Goal: Transaction & Acquisition: Purchase product/service

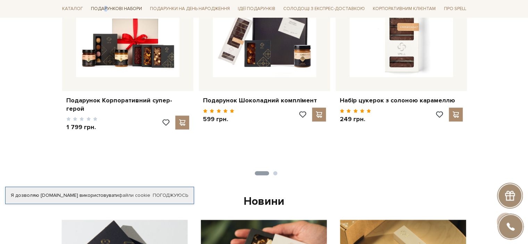
click at [104, 8] on span "Подарункові набори" at bounding box center [116, 8] width 57 height 11
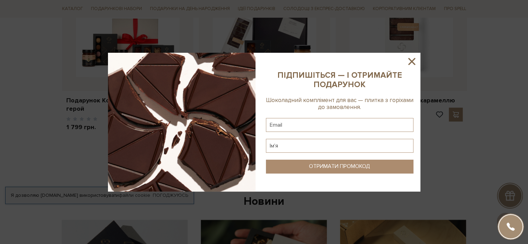
click at [413, 61] on icon at bounding box center [412, 62] width 12 height 12
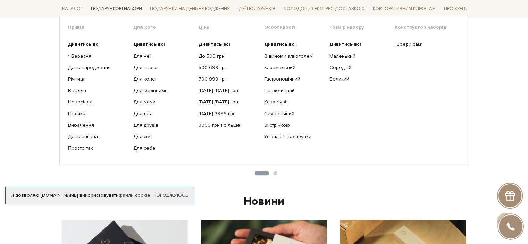
click at [110, 9] on span "Подарункові набори" at bounding box center [116, 8] width 57 height 11
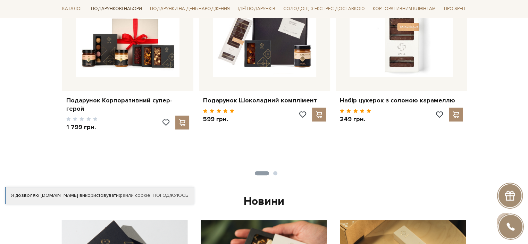
click at [109, 8] on span "Подарункові набори" at bounding box center [116, 8] width 57 height 11
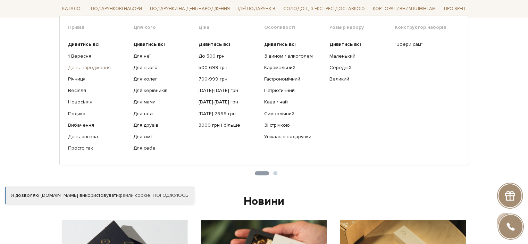
click at [86, 67] on link "День народження" at bounding box center [98, 68] width 60 height 6
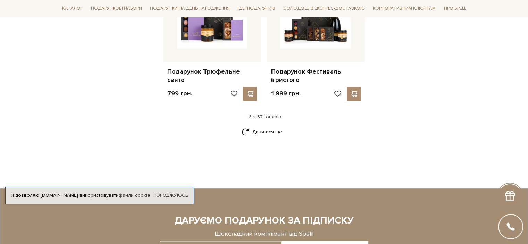
scroll to position [972, 0]
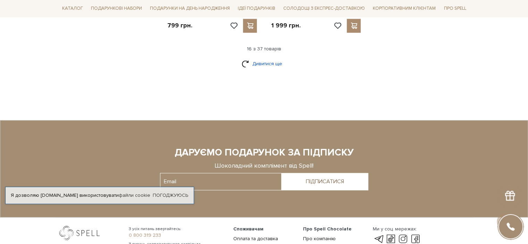
click at [254, 64] on link "Дивитися ще" at bounding box center [264, 64] width 45 height 12
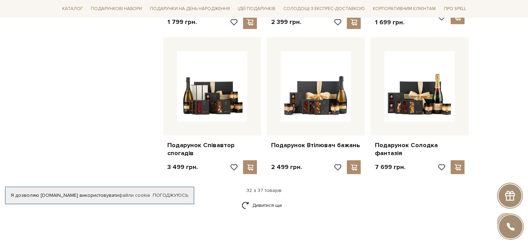
scroll to position [1562, 0]
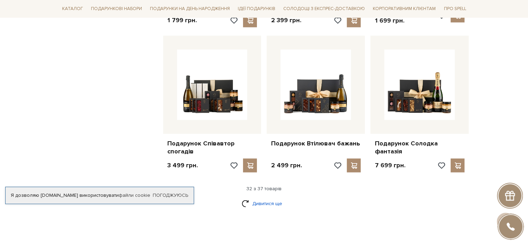
click at [262, 198] on link "Дивитися ще" at bounding box center [264, 204] width 45 height 12
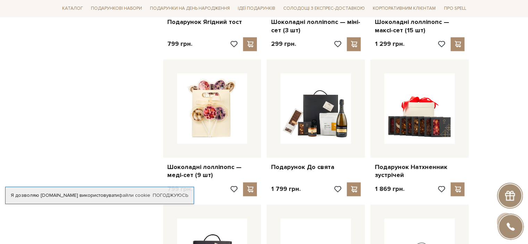
scroll to position [1041, 0]
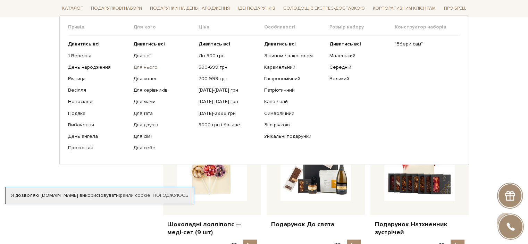
click at [145, 66] on link "Для нього" at bounding box center [163, 68] width 60 height 6
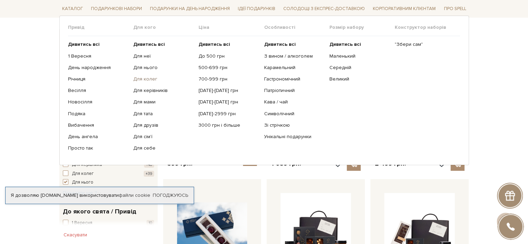
click at [147, 79] on link "Для колег" at bounding box center [163, 79] width 60 height 6
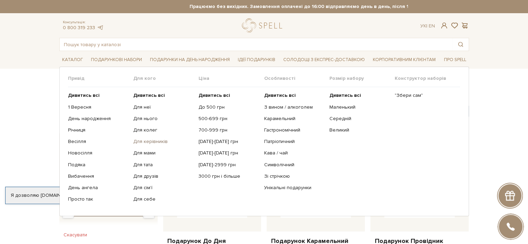
click at [146, 144] on link "Для керівників" at bounding box center [163, 142] width 60 height 6
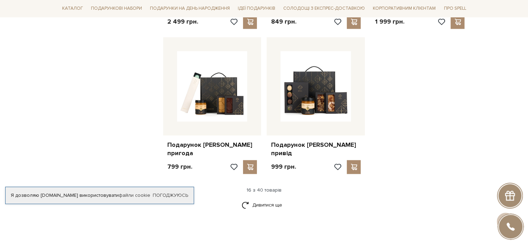
scroll to position [833, 0]
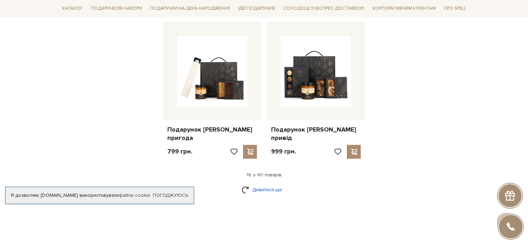
click at [268, 184] on link "Дивитися ще" at bounding box center [264, 190] width 45 height 12
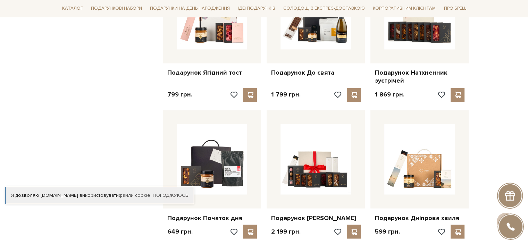
scroll to position [1250, 0]
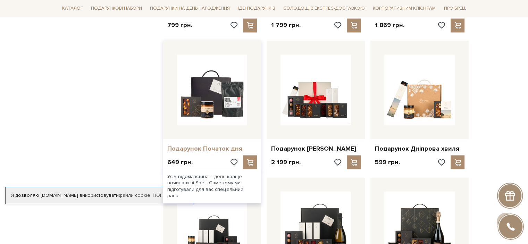
click at [195, 144] on link "Подарунок Початок дня" at bounding box center [212, 148] width 90 height 8
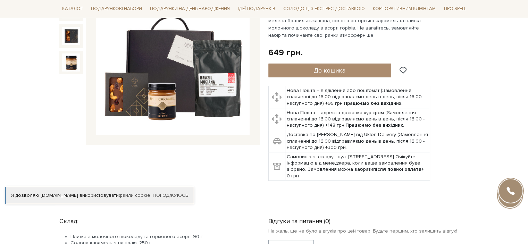
scroll to position [104, 0]
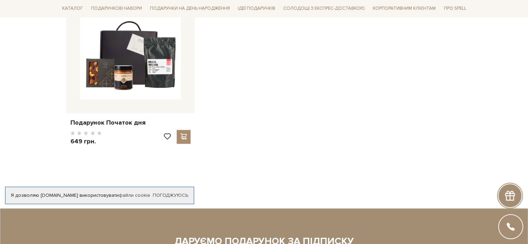
scroll to position [1083, 0]
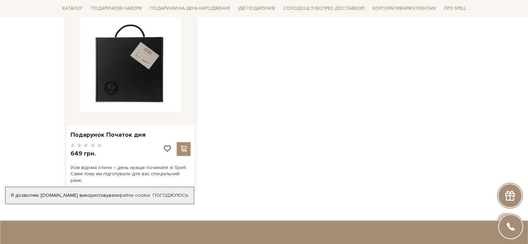
click at [126, 53] on img at bounding box center [130, 61] width 101 height 101
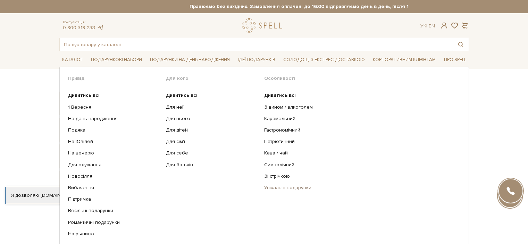
click at [276, 188] on link "Унікальні подарунки" at bounding box center [359, 188] width 191 height 6
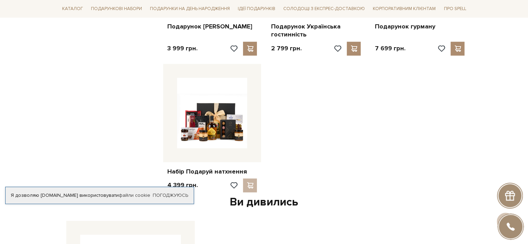
scroll to position [660, 0]
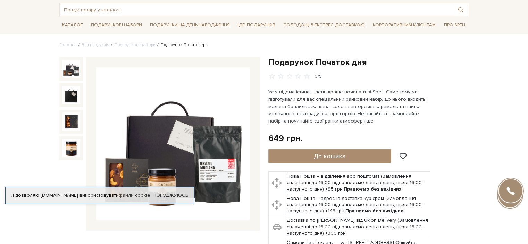
scroll to position [69, 0]
